Goal: Task Accomplishment & Management: Complete application form

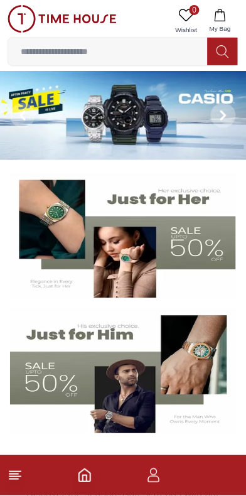
click at [188, 134] on img at bounding box center [123, 115] width 247 height 89
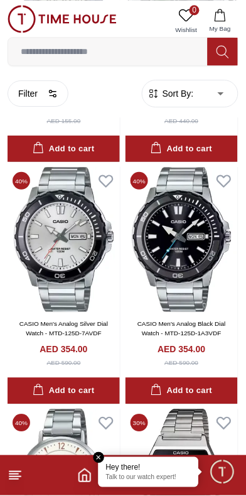
scroll to position [569, 0]
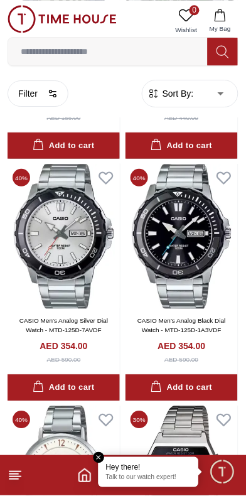
click at [233, 476] on span "Minimize live chat window" at bounding box center [222, 472] width 36 height 36
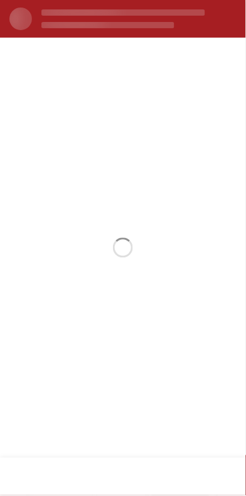
scroll to position [0, 0]
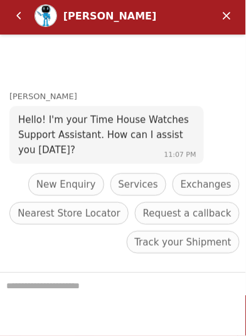
click at [16, 13] on em "Back" at bounding box center [18, 16] width 25 height 25
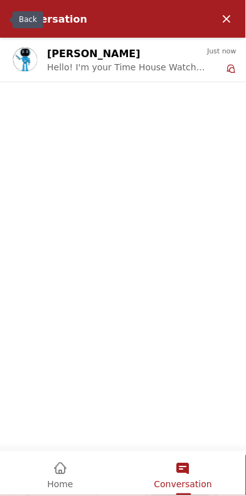
click at [72, 478] on div "Home" at bounding box center [60, 473] width 118 height 42
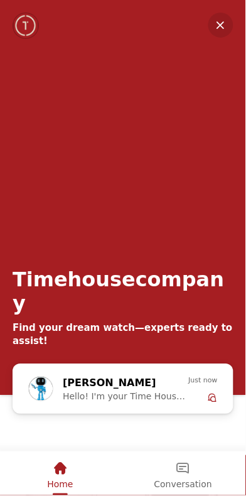
click at [216, 29] on em "Minimize" at bounding box center [221, 25] width 25 height 25
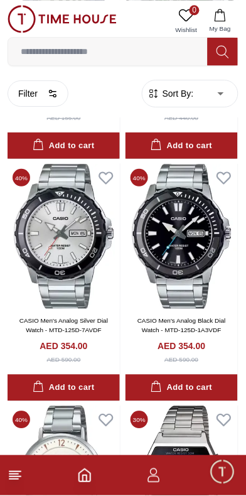
click at [148, 478] on icon "button" at bounding box center [153, 476] width 15 height 15
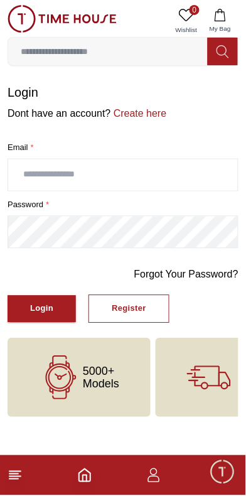
click at [134, 295] on button "Register" at bounding box center [129, 309] width 81 height 28
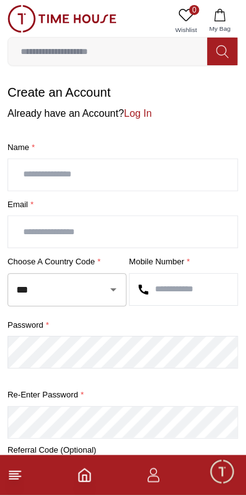
click at [141, 161] on input "text" at bounding box center [123, 175] width 230 height 31
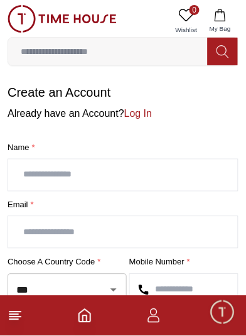
type input "**********"
click at [43, 221] on input "text" at bounding box center [123, 232] width 230 height 31
type input "**********"
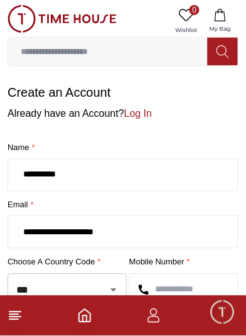
click at [81, 280] on input "***" at bounding box center [49, 291] width 73 height 22
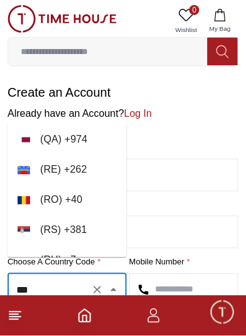
scroll to position [5596, 0]
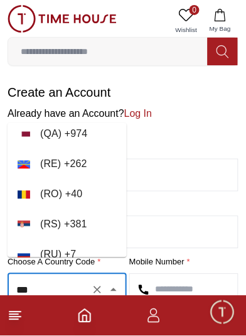
click at [27, 131] on li "( QA ) + 974" at bounding box center [67, 134] width 119 height 30
type input "***"
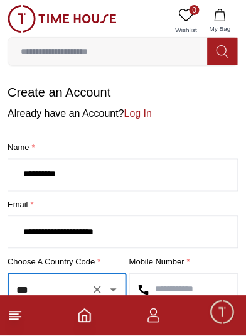
click at [194, 275] on input "text" at bounding box center [184, 290] width 108 height 31
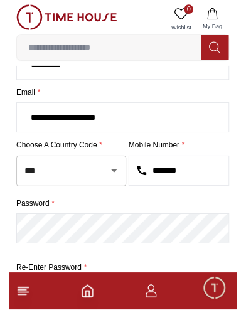
scroll to position [126, 0]
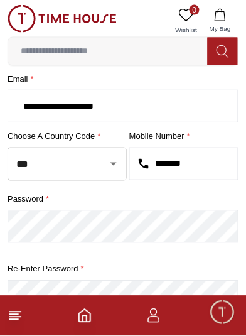
type input "********"
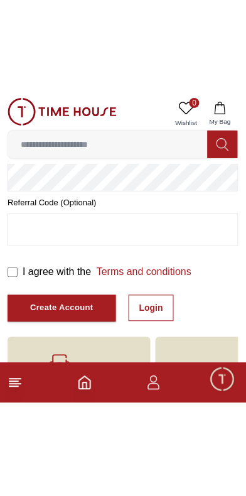
scroll to position [189, 0]
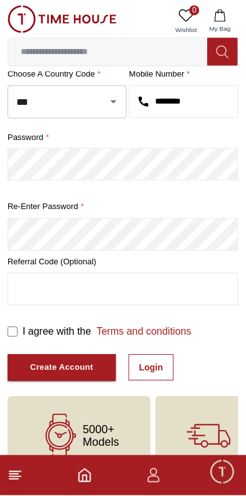
click at [36, 361] on div "Create Account" at bounding box center [61, 368] width 63 height 14
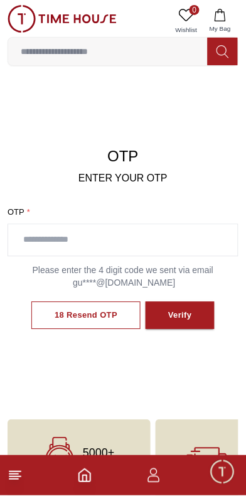
click at [185, 228] on input "text" at bounding box center [123, 240] width 230 height 31
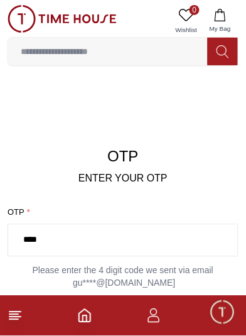
type input "****"
click at [187, 302] on button "Verify" at bounding box center [180, 316] width 69 height 28
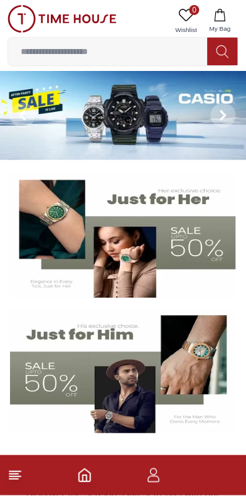
click at [64, 48] on input at bounding box center [108, 51] width 200 height 25
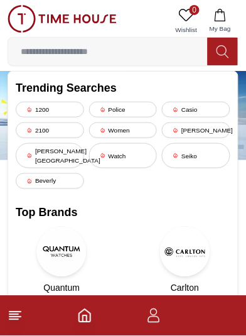
click at [0, 173] on section at bounding box center [123, 303] width 246 height 261
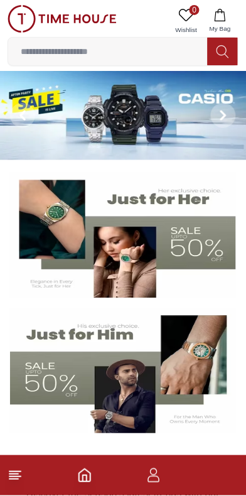
click at [31, 119] on span at bounding box center [22, 115] width 25 height 25
click at [149, 129] on img at bounding box center [123, 115] width 247 height 89
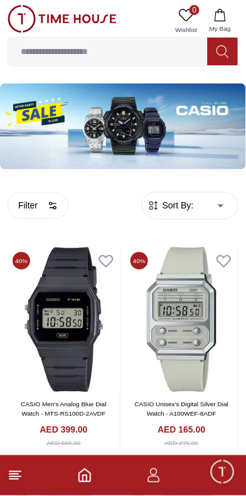
click at [147, 471] on icon "button" at bounding box center [153, 476] width 15 height 15
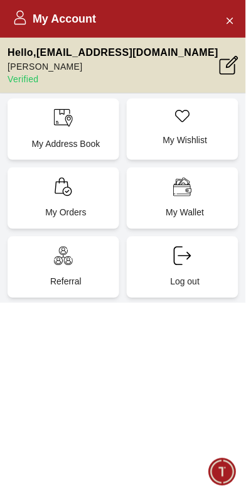
click at [24, 73] on p "Verified" at bounding box center [113, 79] width 211 height 13
click at [227, 60] on icon at bounding box center [229, 65] width 19 height 19
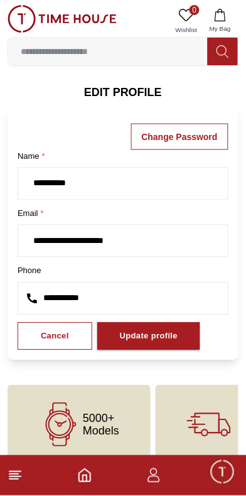
click at [85, 479] on icon "Home" at bounding box center [84, 476] width 15 height 15
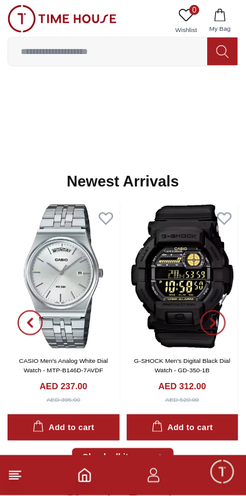
scroll to position [721, 0]
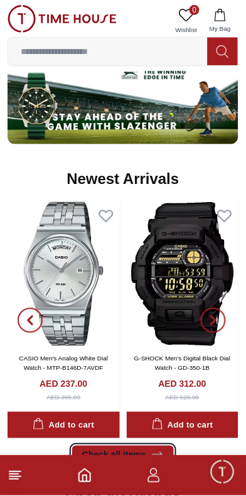
click at [151, 449] on icon at bounding box center [157, 455] width 13 height 13
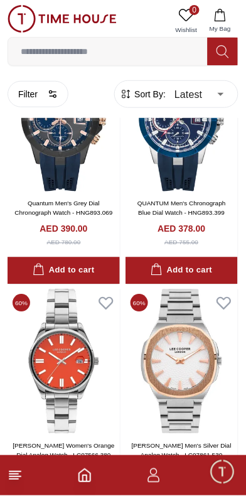
scroll to position [344, 0]
click at [18, 482] on icon at bounding box center [15, 476] width 15 height 15
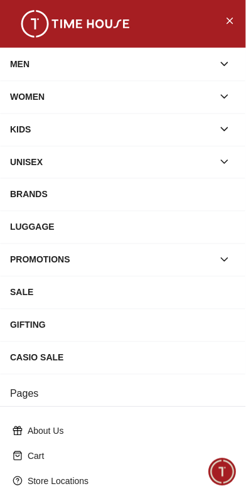
scroll to position [721, 0]
click at [212, 38] on div at bounding box center [123, 24] width 246 height 48
click at [236, 15] on button "Close Menu" at bounding box center [230, 20] width 20 height 20
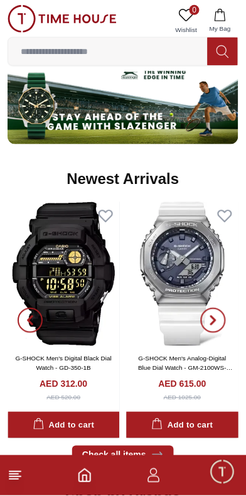
click at [80, 478] on icon "Home" at bounding box center [84, 476] width 15 height 15
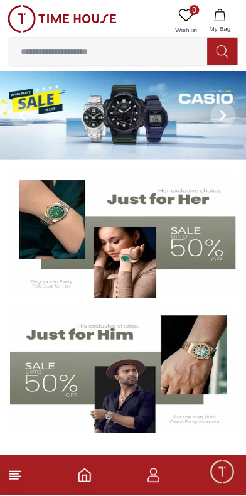
click at [197, 123] on img at bounding box center [123, 115] width 247 height 89
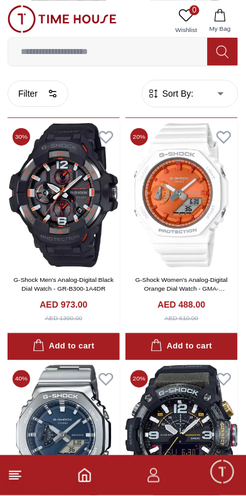
scroll to position [1964, 0]
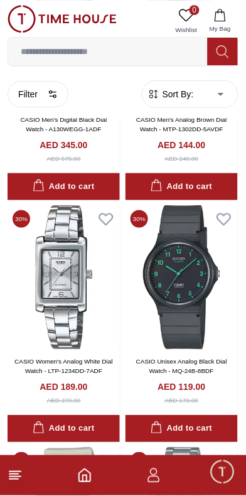
scroll to position [3681, 0]
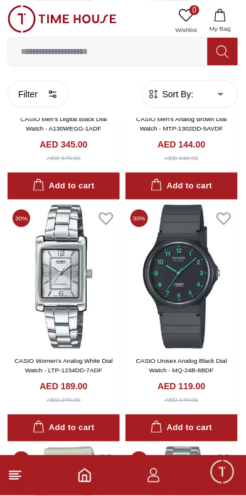
click at [243, 3] on div "0 Wishlist My Bag Trending Searches 1200 Police Casio 2100 Women [PERSON_NAME] …" at bounding box center [123, 35] width 246 height 71
click at [243, 13] on div "0 Wishlist My Bag Trending Searches 1200 Police Casio 2100 Women [PERSON_NAME] …" at bounding box center [123, 35] width 246 height 71
